Goal: Task Accomplishment & Management: Complete application form

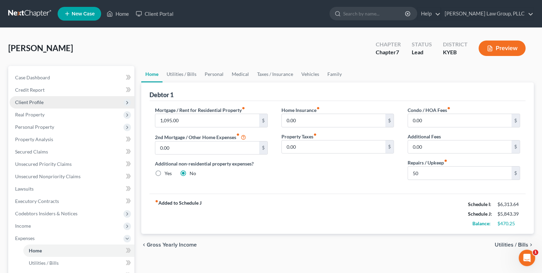
click at [35, 103] on span "Client Profile" at bounding box center [29, 102] width 28 height 6
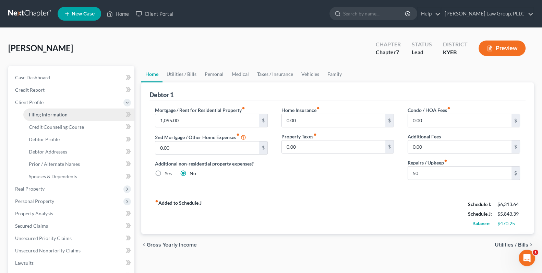
click at [52, 114] on span "Filing Information" at bounding box center [48, 115] width 39 height 6
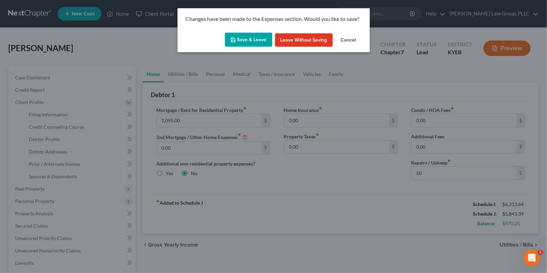
click at [257, 37] on button "Save & Leave" at bounding box center [248, 40] width 47 height 14
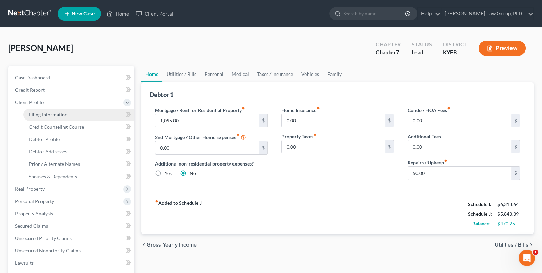
select select "1"
select select "0"
select select "32"
select select "0"
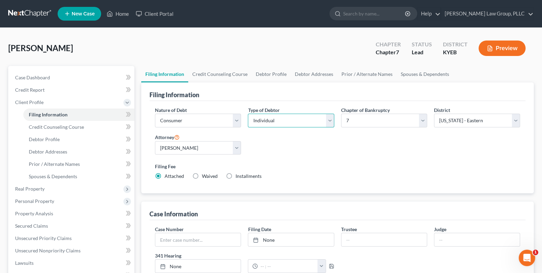
click at [328, 125] on select "Select Individual Joint" at bounding box center [291, 121] width 86 height 14
select select "1"
click at [248, 114] on select "Select Individual Joint" at bounding box center [291, 121] width 86 height 14
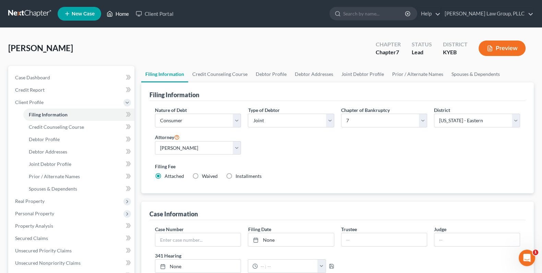
click at [121, 17] on link "Home" at bounding box center [117, 14] width 29 height 12
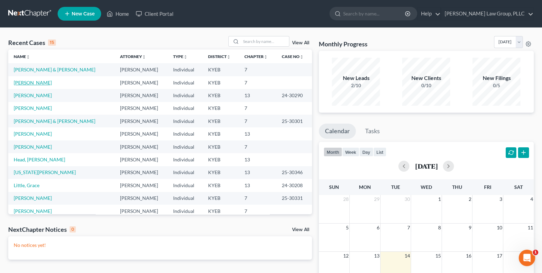
click at [33, 84] on link "[PERSON_NAME]" at bounding box center [33, 83] width 38 height 6
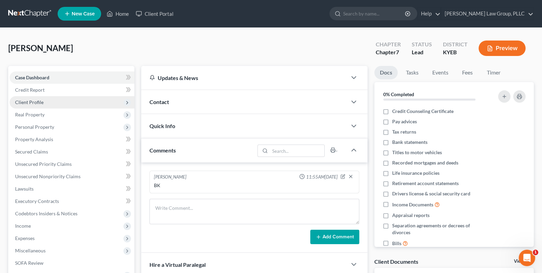
click at [38, 99] on span "Client Profile" at bounding box center [29, 102] width 28 height 6
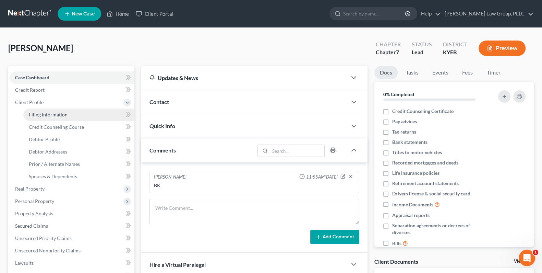
click at [51, 113] on span "Filing Information" at bounding box center [48, 115] width 39 height 6
select select "1"
select select "0"
select select "32"
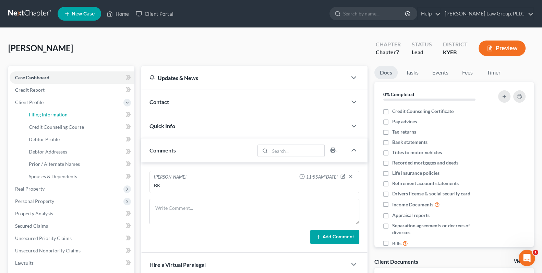
select select "0"
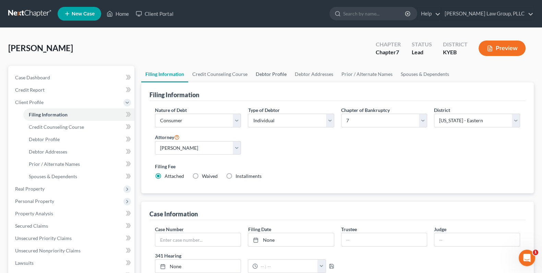
click at [271, 71] on link "Debtor Profile" at bounding box center [271, 74] width 39 height 16
select select "1"
select select "2"
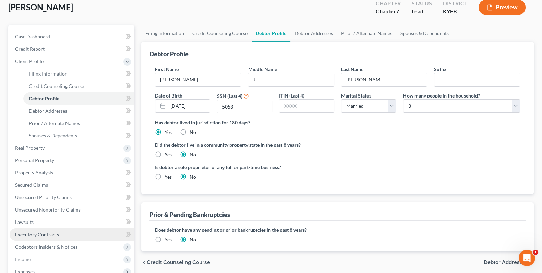
scroll to position [76, 0]
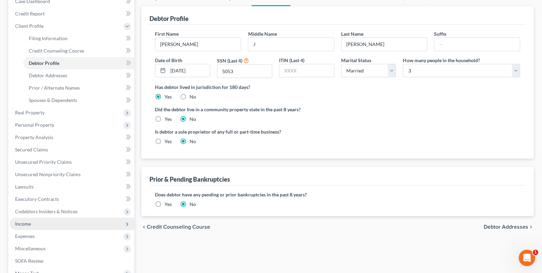
click at [35, 221] on span "Income" at bounding box center [72, 224] width 125 height 12
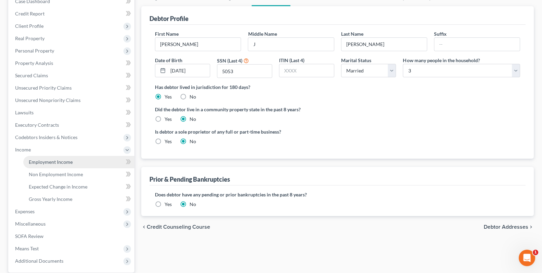
click at [60, 161] on span "Employment Income" at bounding box center [51, 162] width 44 height 6
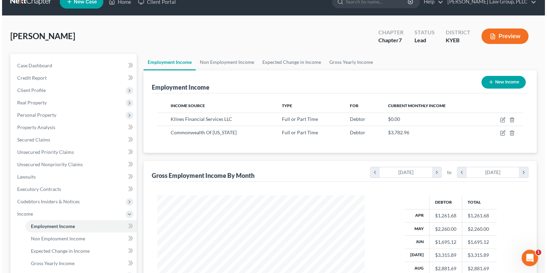
scroll to position [19, 0]
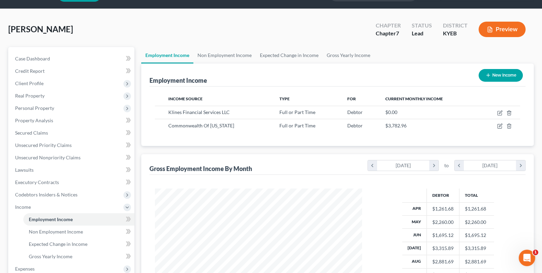
click at [487, 73] on icon "button" at bounding box center [488, 74] width 5 height 5
select select "0"
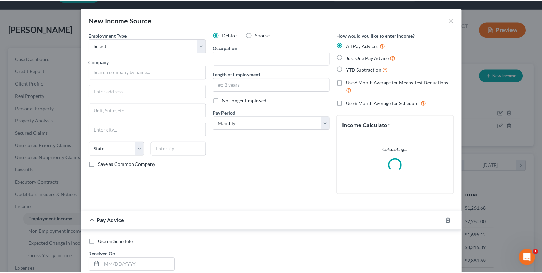
scroll to position [122, 223]
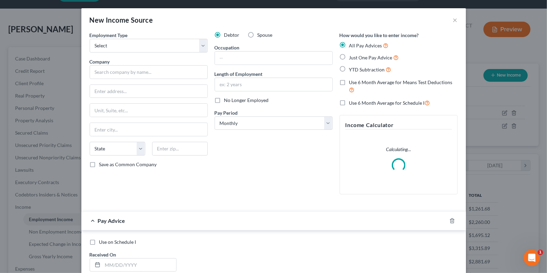
click at [257, 36] on label "Spouse" at bounding box center [264, 35] width 15 height 7
click at [260, 36] on input "Spouse" at bounding box center [262, 34] width 4 height 4
radio input "true"
click at [453, 20] on button "×" at bounding box center [455, 20] width 5 height 8
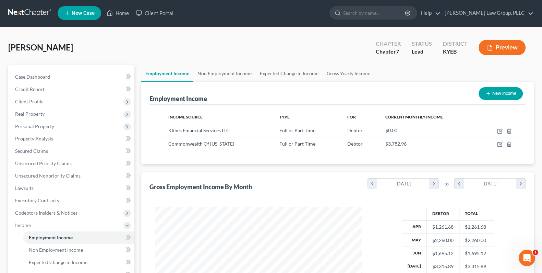
scroll to position [0, 0]
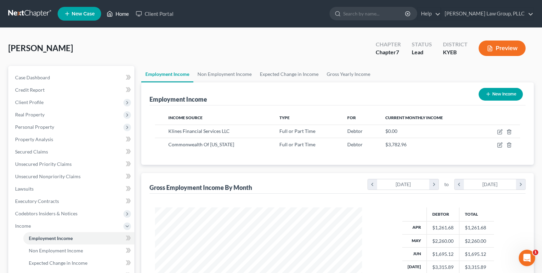
click at [120, 16] on link "Home" at bounding box center [117, 14] width 29 height 12
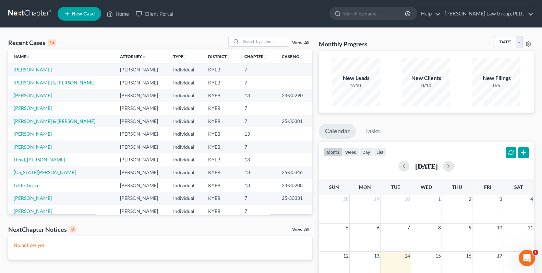
click at [29, 81] on link "[PERSON_NAME] & [PERSON_NAME]" at bounding box center [55, 83] width 82 height 6
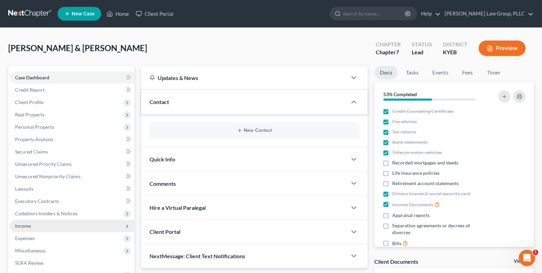
click at [25, 223] on span "Income" at bounding box center [23, 226] width 16 height 6
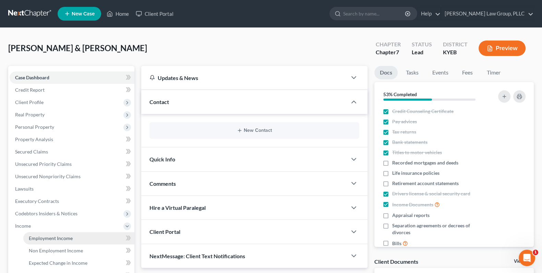
click at [40, 234] on link "Employment Income" at bounding box center [78, 238] width 111 height 12
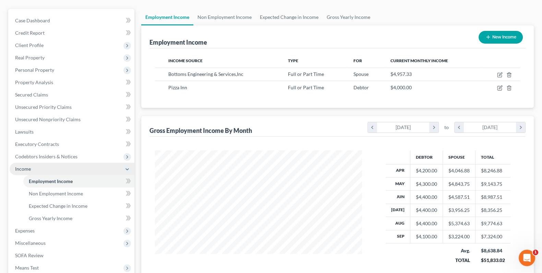
scroll to position [140, 0]
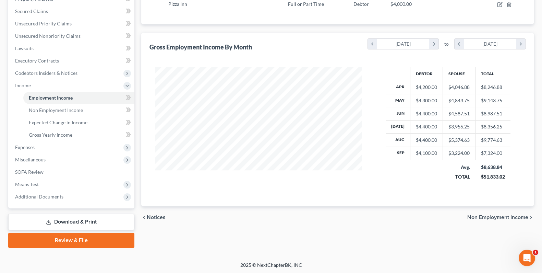
click at [51, 219] on icon at bounding box center [48, 221] width 5 height 5
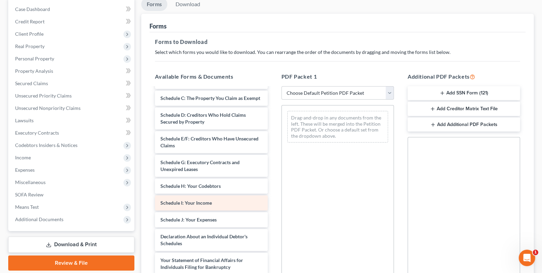
scroll to position [76, 0]
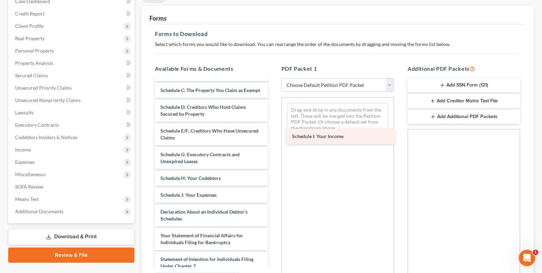
drag, startPoint x: 187, startPoint y: 197, endPoint x: 319, endPoint y: 140, distance: 143.8
click at [273, 140] on div "Schedule I: Your Income 25-03829 20250925 CCC [PERSON_NAME]-pdf 25-03829 202509…" at bounding box center [212, 186] width 124 height 403
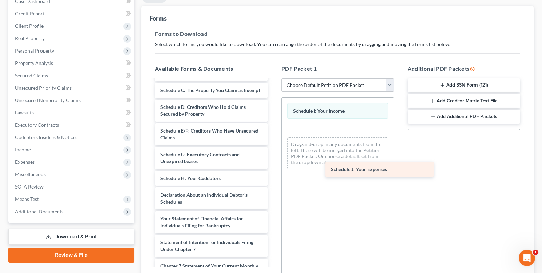
drag, startPoint x: 178, startPoint y: 192, endPoint x: 348, endPoint y: 168, distance: 172.2
click at [273, 168] on div "Schedule J: Your Expenses 25-03829 20250925 CCC [PERSON_NAME]-pdf 25-03829 2025…" at bounding box center [212, 178] width 124 height 386
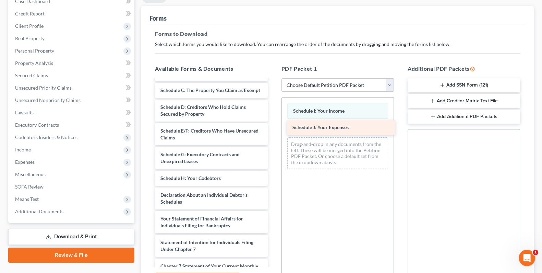
click at [348, 168] on div "Available Forms & Documents Schedule J: Your Expenses 25-03829 20250925 CCC [PE…" at bounding box center [337, 175] width 379 height 233
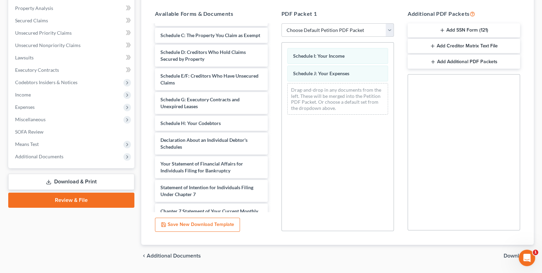
click at [506, 253] on span "Download" at bounding box center [516, 255] width 25 height 5
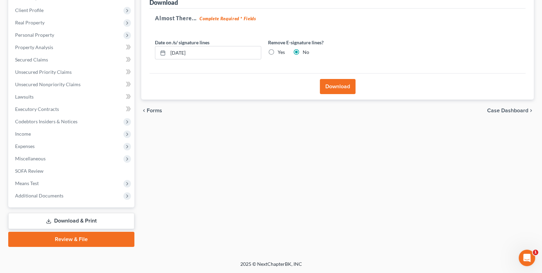
scroll to position [91, 0]
click at [340, 84] on button "Download" at bounding box center [338, 87] width 36 height 15
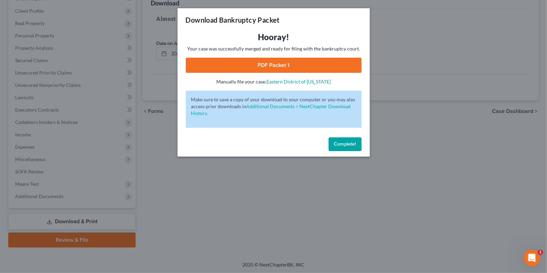
click at [290, 63] on link "PDF Packet 1" at bounding box center [274, 65] width 176 height 15
drag, startPoint x: 333, startPoint y: 139, endPoint x: 315, endPoint y: 129, distance: 20.7
click at [333, 139] on button "Complete!" at bounding box center [344, 144] width 33 height 14
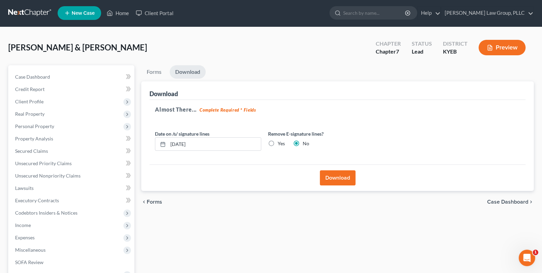
scroll to position [0, 0]
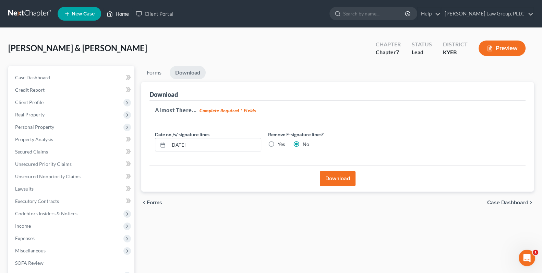
click at [110, 9] on link "Home" at bounding box center [117, 14] width 29 height 12
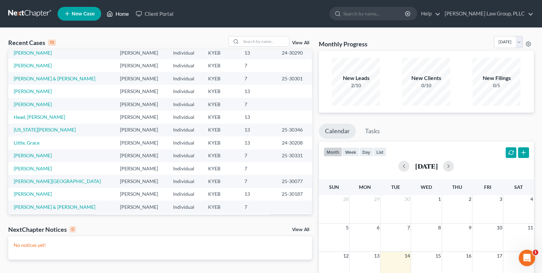
scroll to position [47, 0]
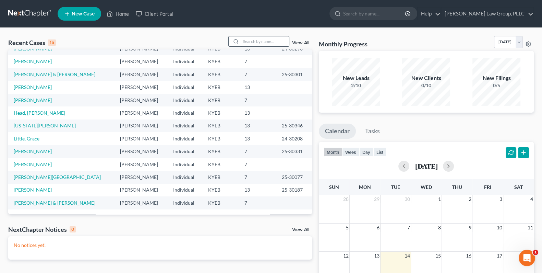
click at [257, 41] on input "search" at bounding box center [265, 41] width 48 height 10
type input "[PERSON_NAME]"
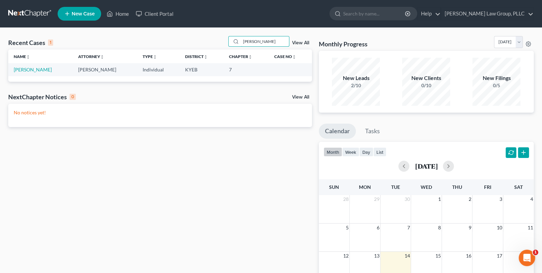
scroll to position [0, 0]
click at [20, 68] on link "[PERSON_NAME]" at bounding box center [33, 70] width 38 height 6
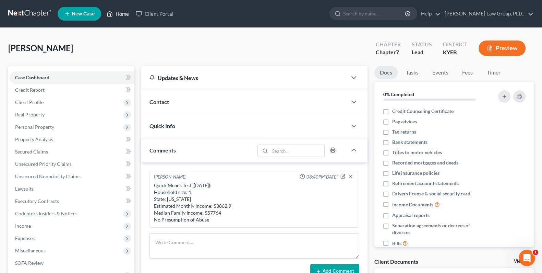
click at [120, 13] on link "Home" at bounding box center [117, 14] width 29 height 12
